Goal: Find specific page/section: Find specific page/section

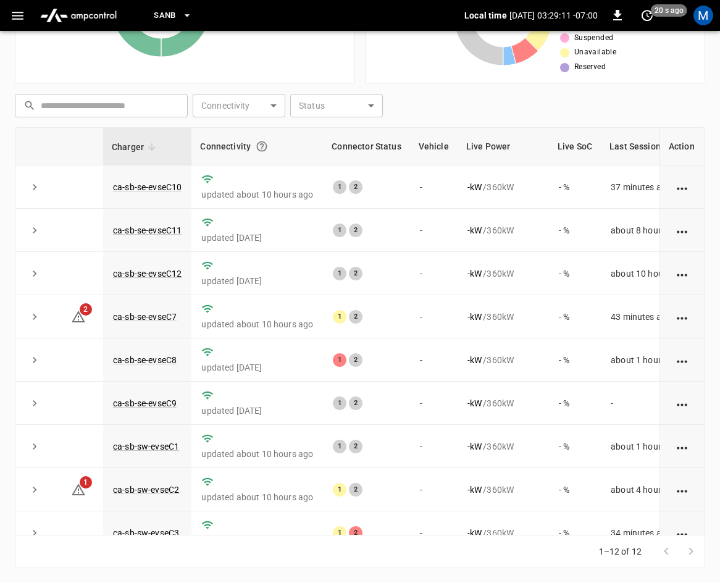
scroll to position [164, 0]
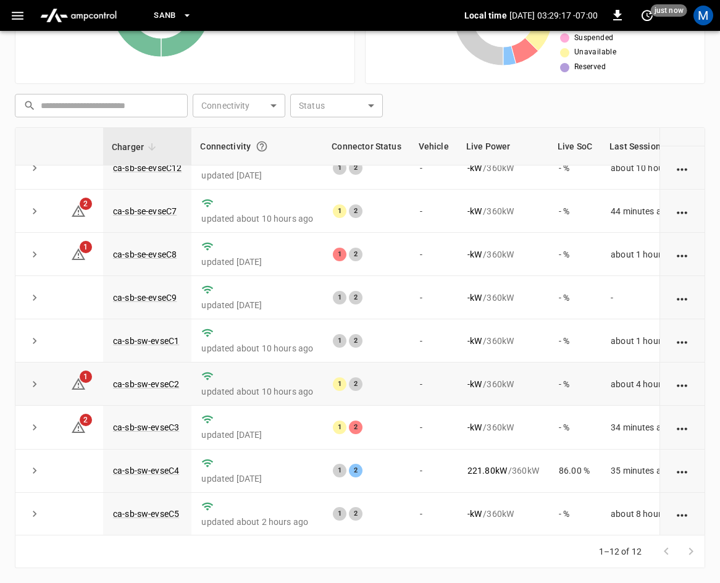
scroll to position [164, 0]
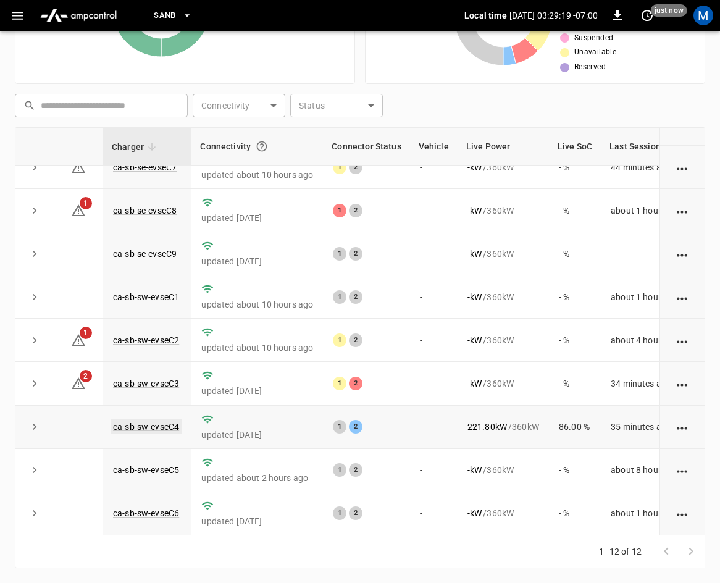
click at [164, 420] on link "ca-sb-sw-evseC4" at bounding box center [145, 426] width 71 height 15
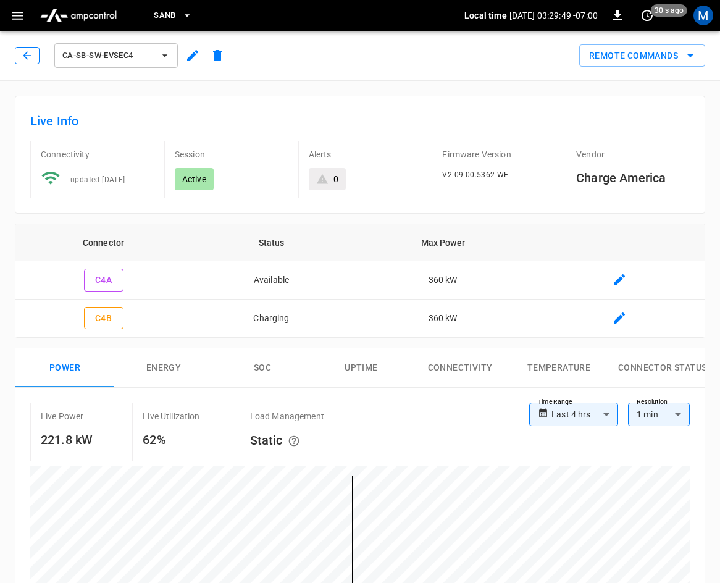
click at [29, 55] on icon "button" at bounding box center [27, 55] width 12 height 12
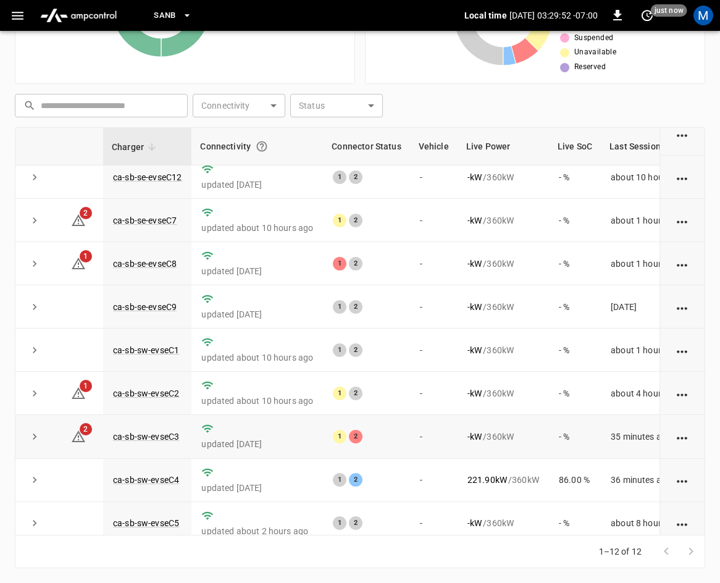
scroll to position [164, 0]
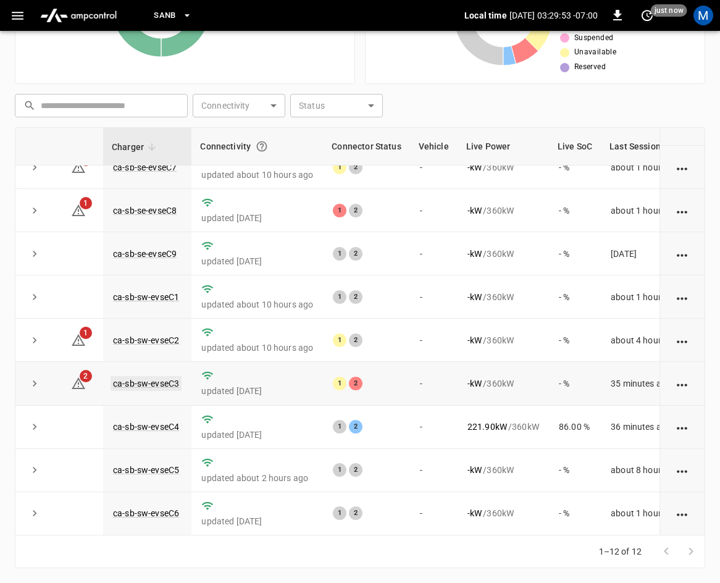
click at [141, 376] on link "ca-sb-sw-evseC3" at bounding box center [145, 383] width 71 height 15
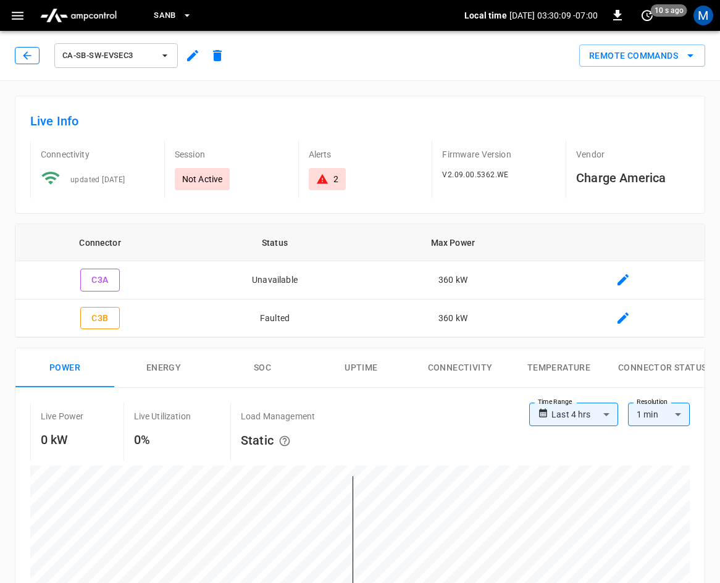
click at [24, 54] on icon "button" at bounding box center [27, 55] width 12 height 12
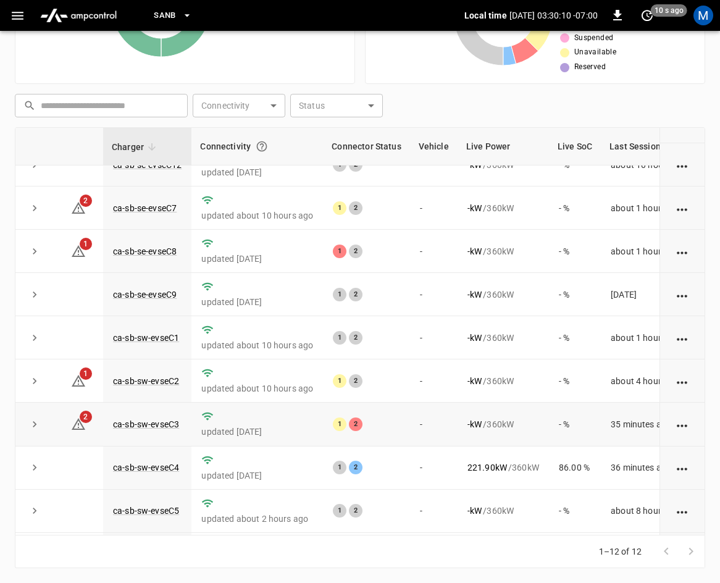
scroll to position [164, 0]
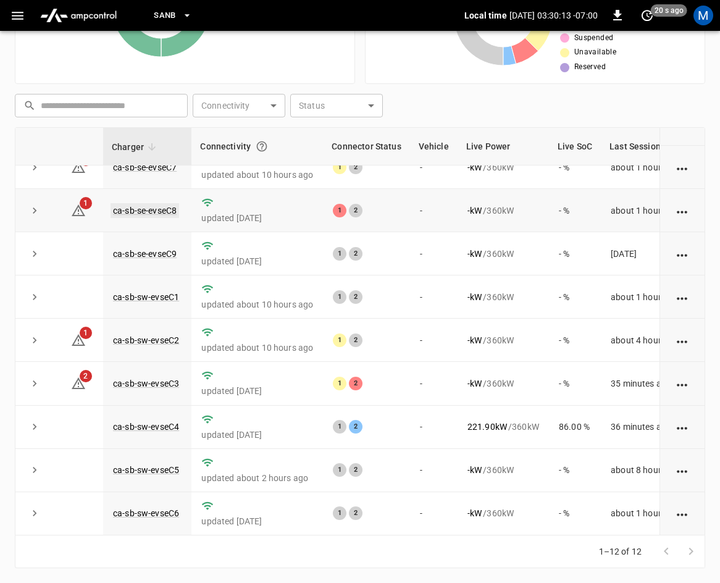
click at [130, 203] on link "ca-sb-se-evseC8" at bounding box center [144, 210] width 69 height 15
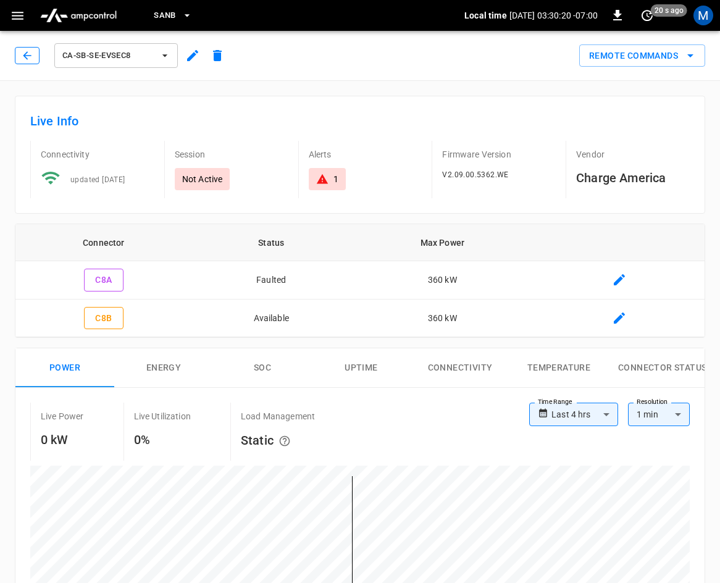
click at [28, 62] on button "button" at bounding box center [27, 55] width 25 height 17
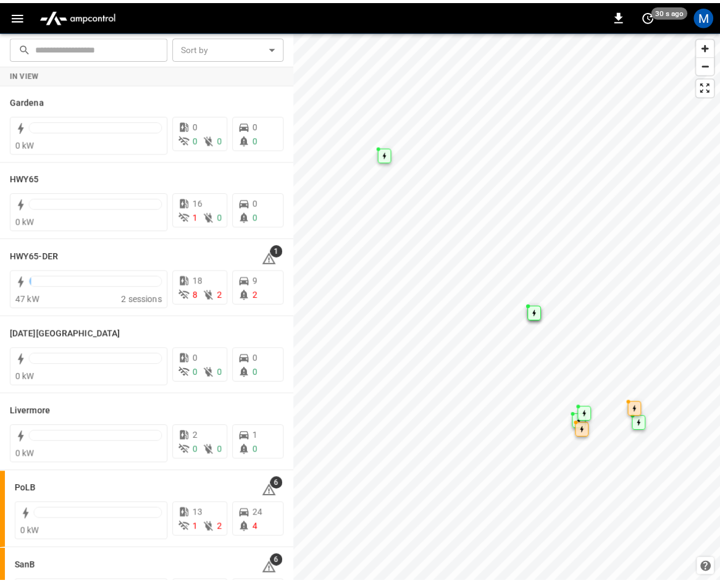
scroll to position [28, 0]
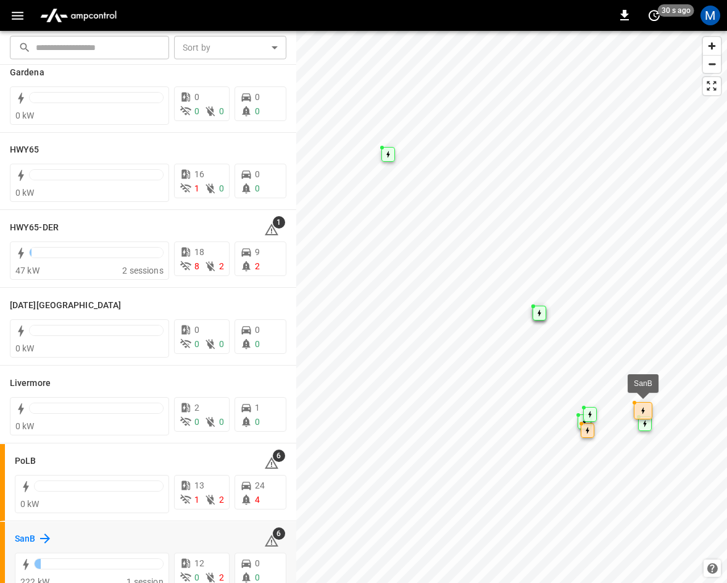
click at [38, 535] on icon at bounding box center [45, 538] width 15 height 15
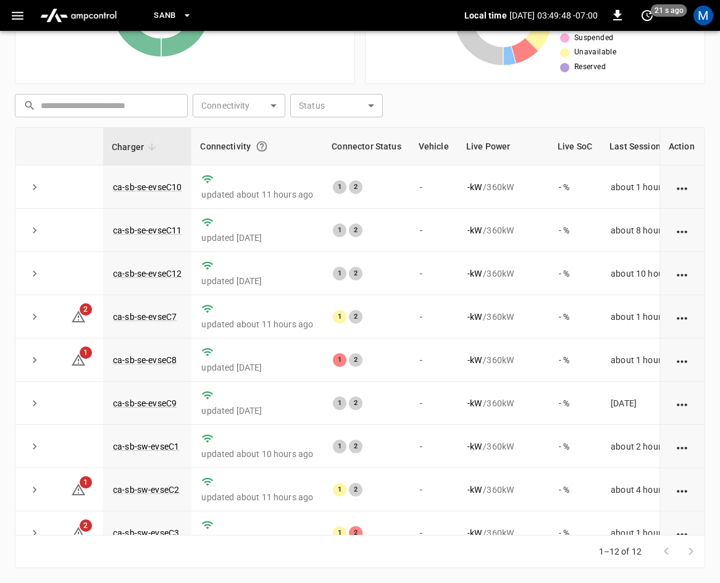
scroll to position [164, 0]
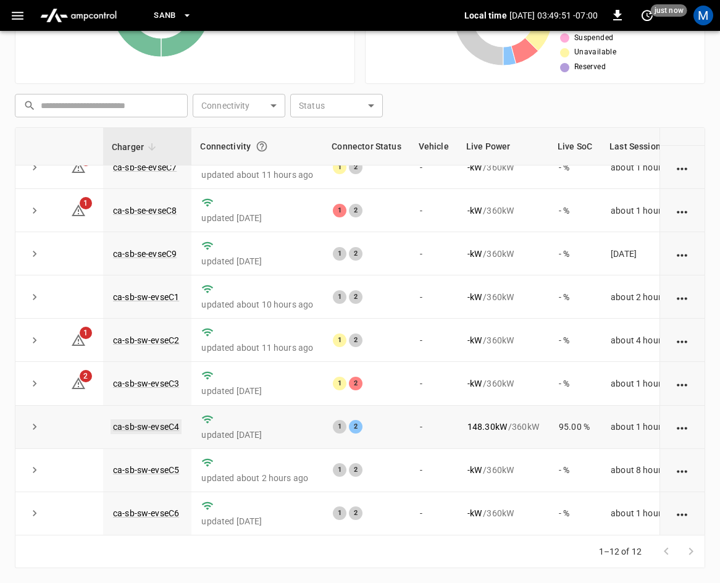
click at [157, 419] on link "ca-sb-sw-evseC4" at bounding box center [145, 426] width 71 height 15
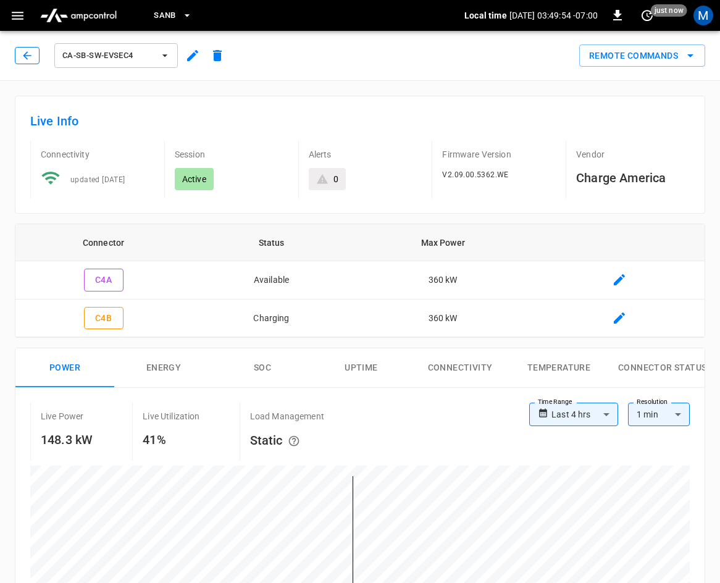
click at [31, 54] on icon "button" at bounding box center [27, 55] width 12 height 12
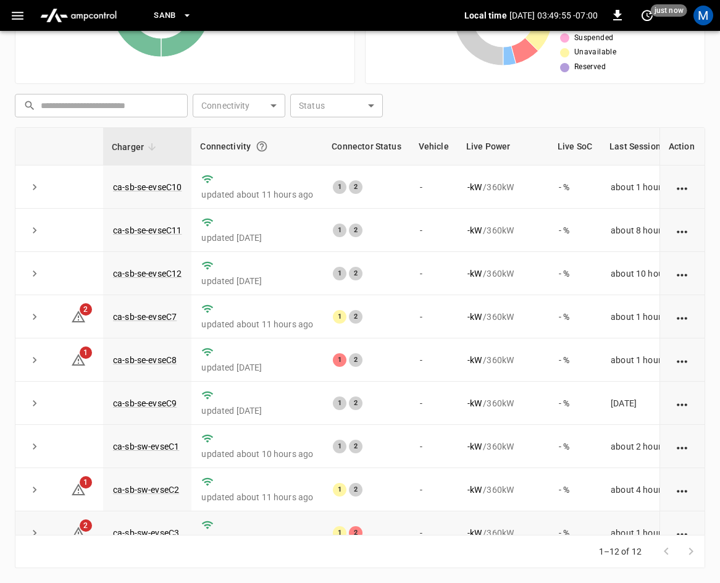
scroll to position [164, 0]
